Goal: Task Accomplishment & Management: Manage account settings

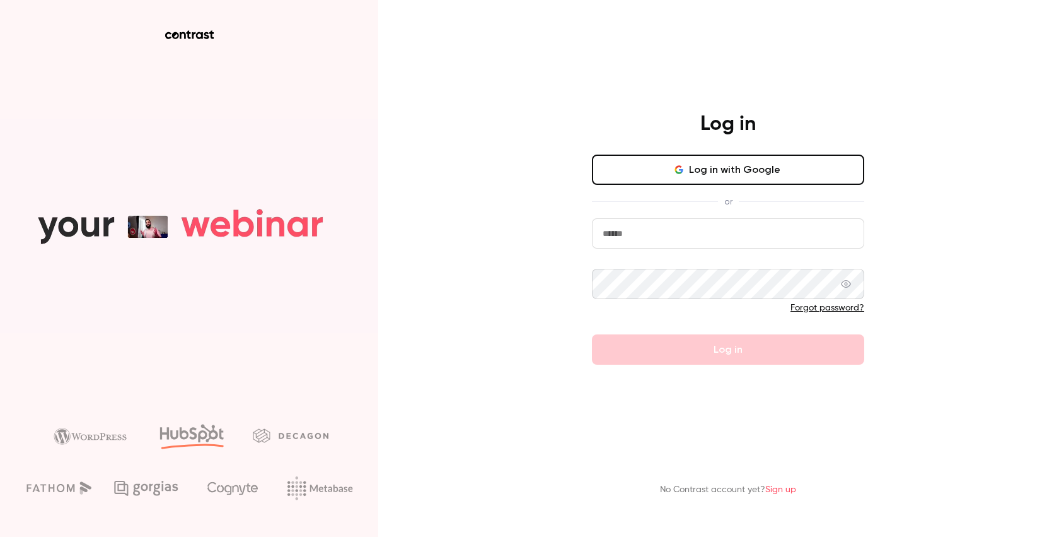
type input "**********"
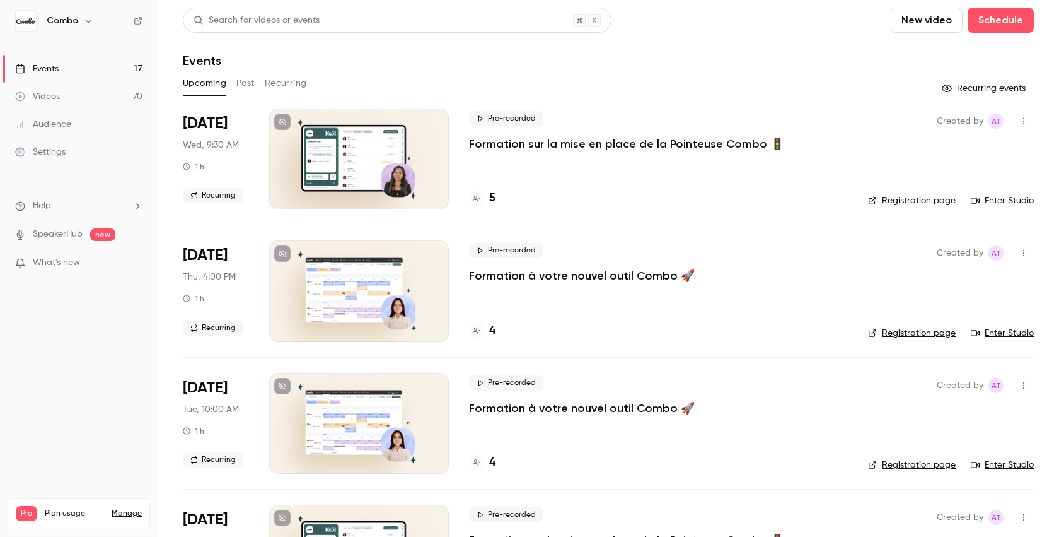
click at [128, 508] on link "Manage" at bounding box center [127, 513] width 30 height 10
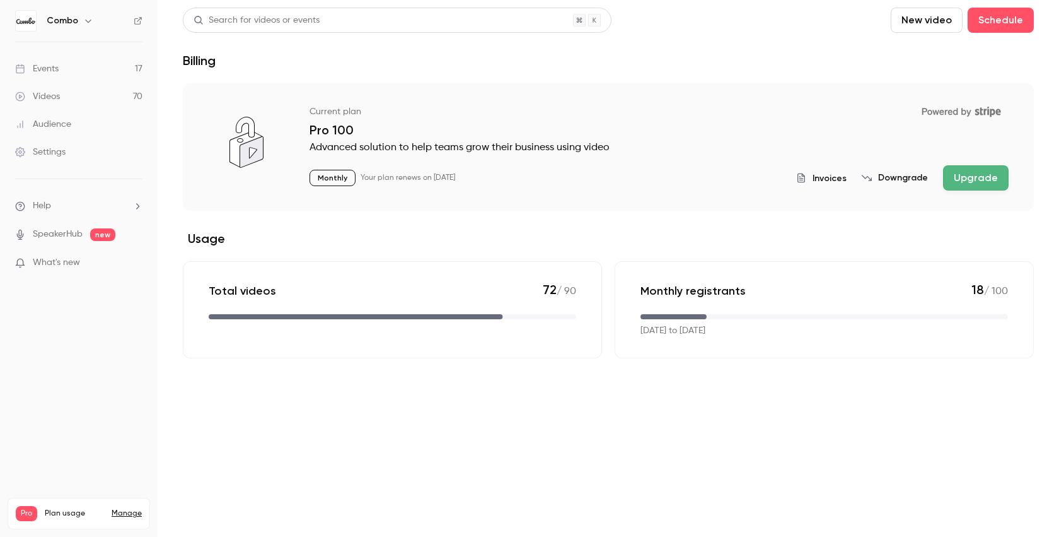
click at [828, 183] on span "Invoices" at bounding box center [830, 178] width 34 height 13
